Goal: Task Accomplishment & Management: Manage account settings

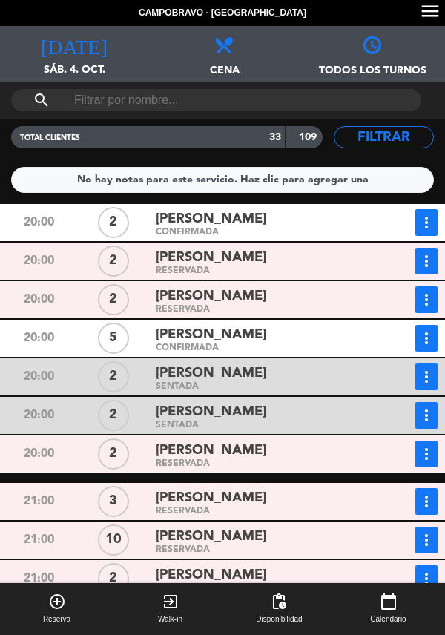
click at [327, 332] on div "[PERSON_NAME]" at bounding box center [263, 335] width 214 height 20
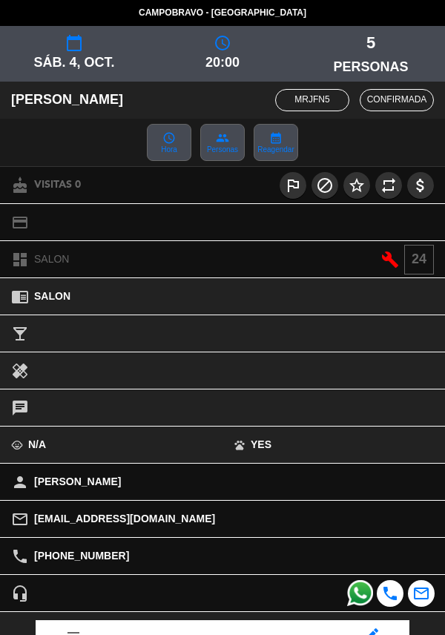
scroll to position [194, 0]
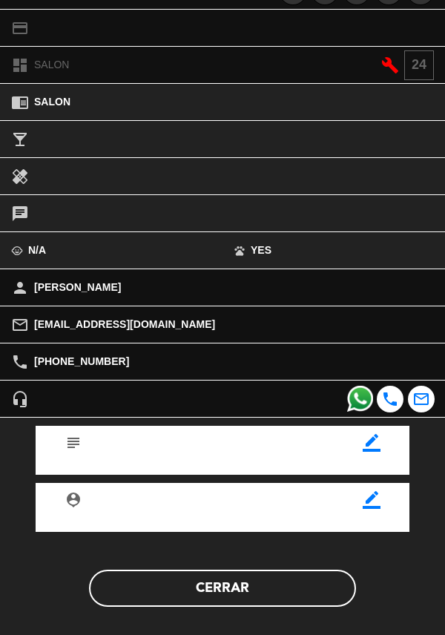
click at [275, 578] on button "Cerrar" at bounding box center [222, 588] width 267 height 37
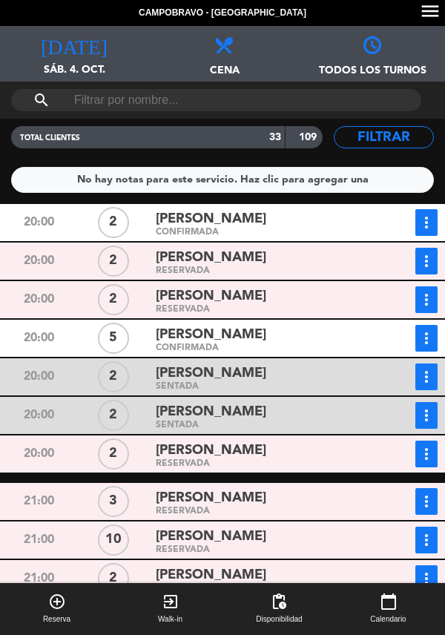
click at [422, 338] on icon "more_vert" at bounding box center [427, 339] width 18 height 18
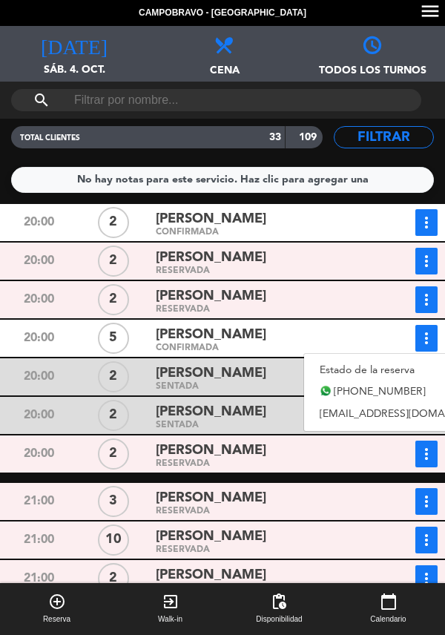
click at [415, 370] on link "Estado de la reserva" at bounding box center [407, 370] width 207 height 22
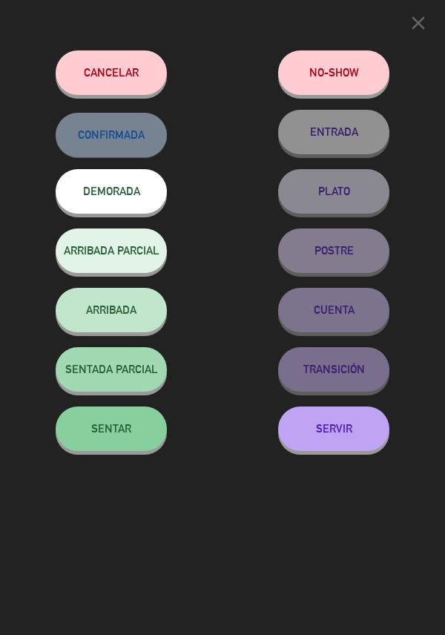
click at [102, 435] on span "SENTAR" at bounding box center [111, 428] width 40 height 13
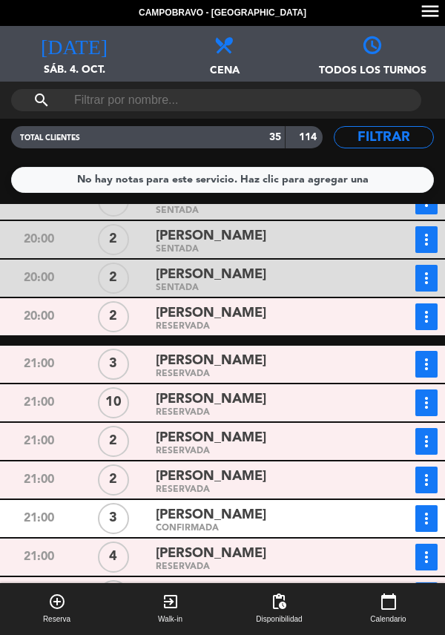
scroll to position [252, 0]
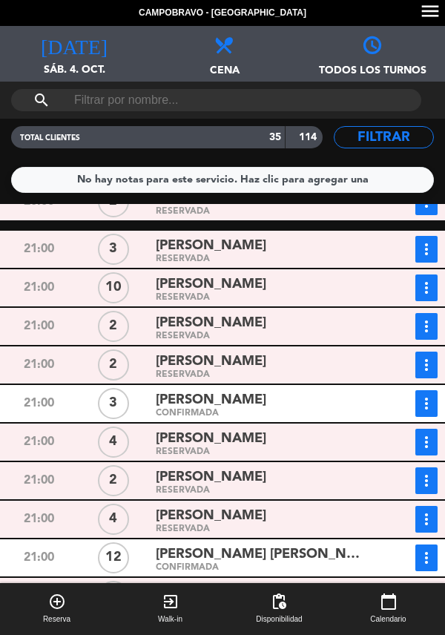
click at [290, 253] on div "[PERSON_NAME]" at bounding box center [263, 246] width 214 height 20
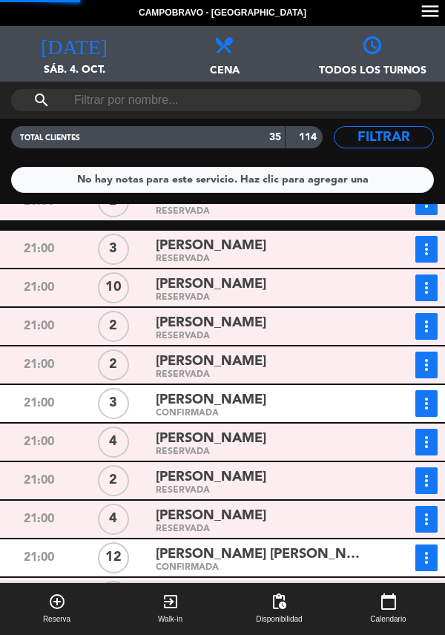
scroll to position [194, 0]
click at [281, 292] on div "chrome_reader_mode SALON" at bounding box center [222, 297] width 445 height 18
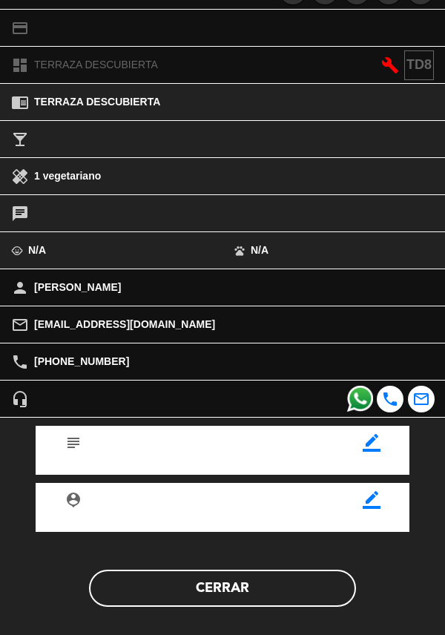
click at [279, 597] on button "Cerrar" at bounding box center [222, 588] width 267 height 37
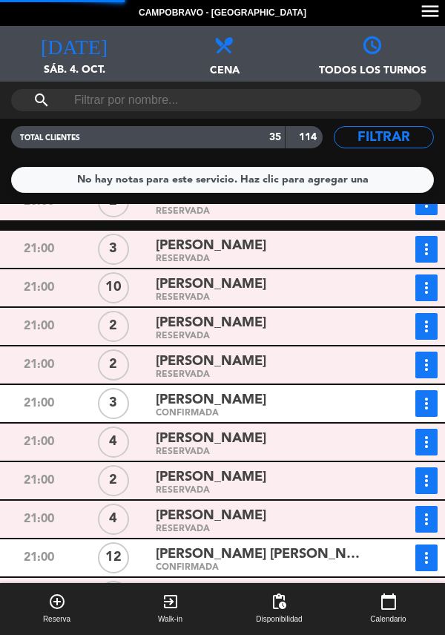
click at [286, 402] on div "[PERSON_NAME]" at bounding box center [263, 400] width 214 height 20
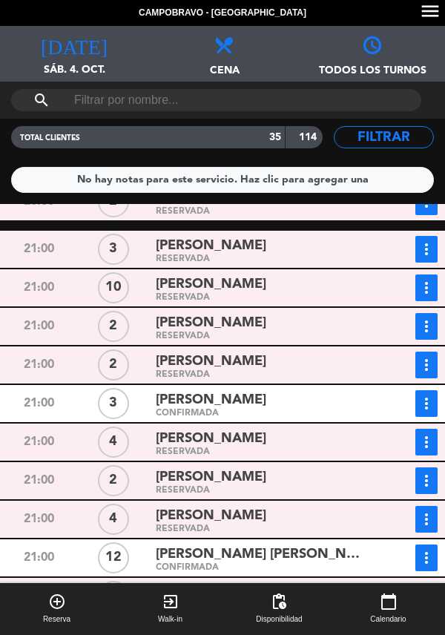
scroll to position [305, 0]
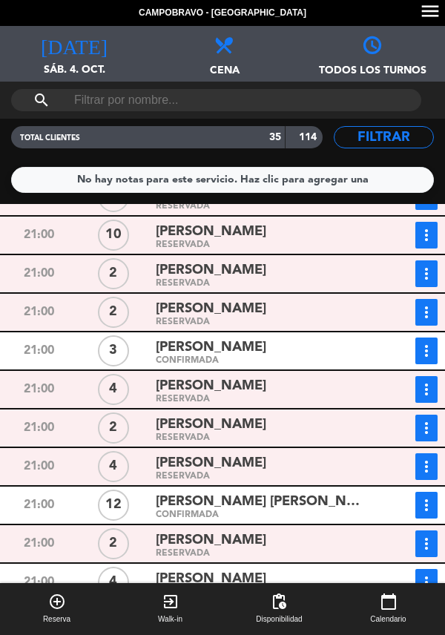
click at [315, 384] on div "[PERSON_NAME]" at bounding box center [263, 386] width 214 height 20
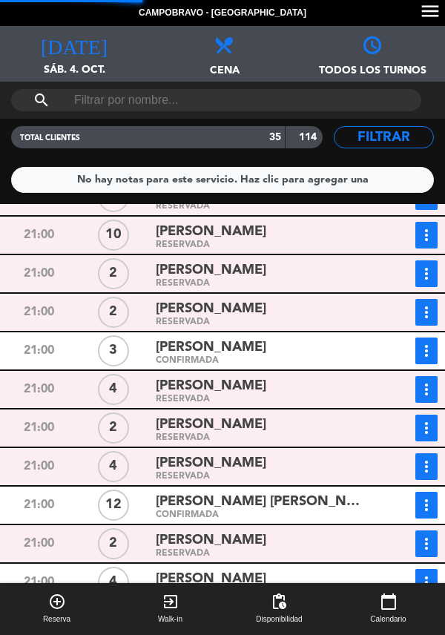
click at [298, 463] on div "[PERSON_NAME]" at bounding box center [263, 463] width 214 height 20
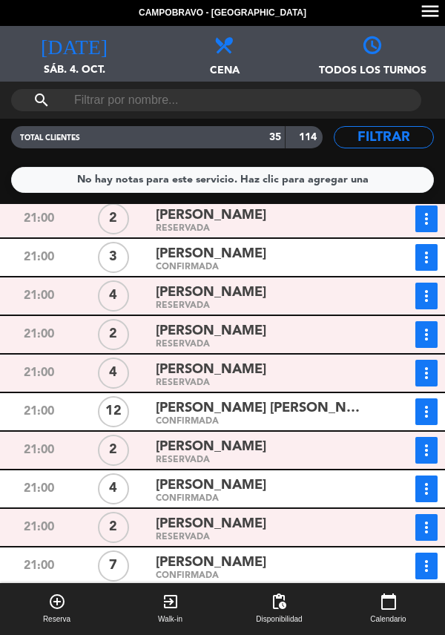
scroll to position [487, 0]
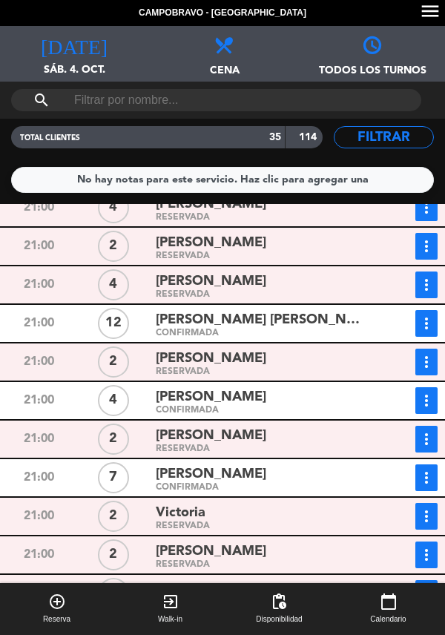
click at [323, 358] on div "[PERSON_NAME]" at bounding box center [263, 359] width 214 height 20
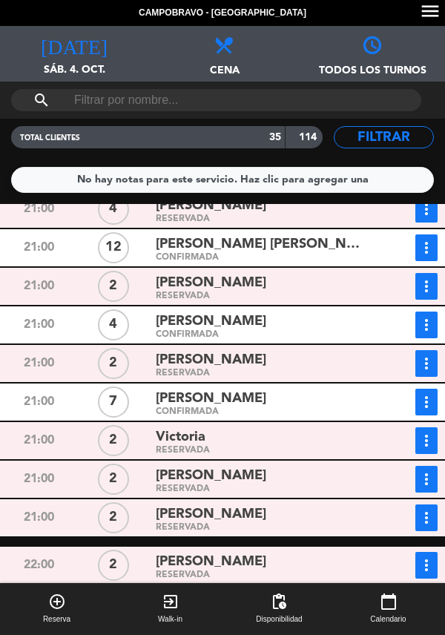
scroll to position [603, 0]
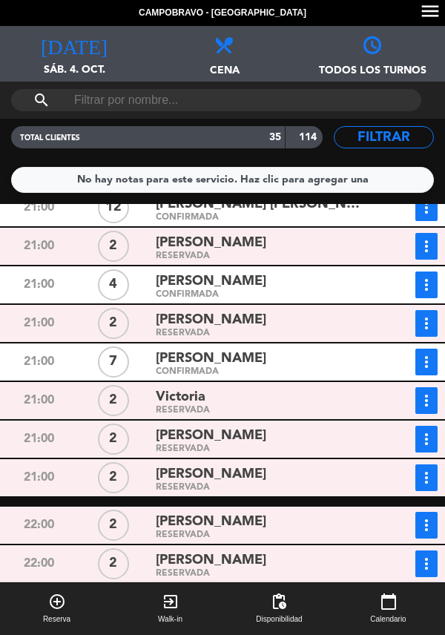
click at [78, 361] on div "7" at bounding box center [113, 362] width 75 height 27
click at [125, 366] on div "7" at bounding box center [113, 362] width 31 height 31
click at [122, 361] on div "7" at bounding box center [113, 362] width 31 height 31
click at [161, 369] on div "CONFIRMADA" at bounding box center [263, 372] width 214 height 7
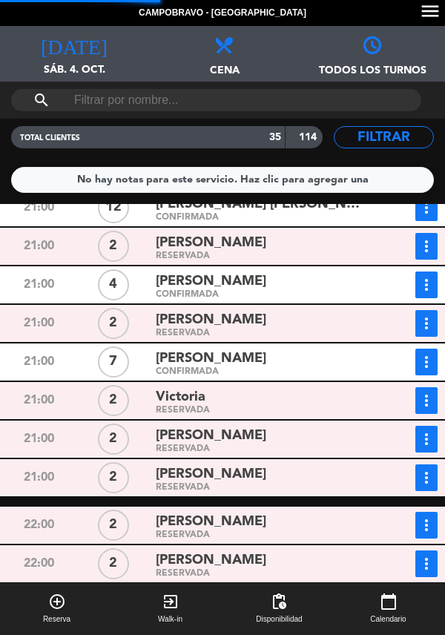
scroll to position [427, 0]
